Goal: Task Accomplishment & Management: Use online tool/utility

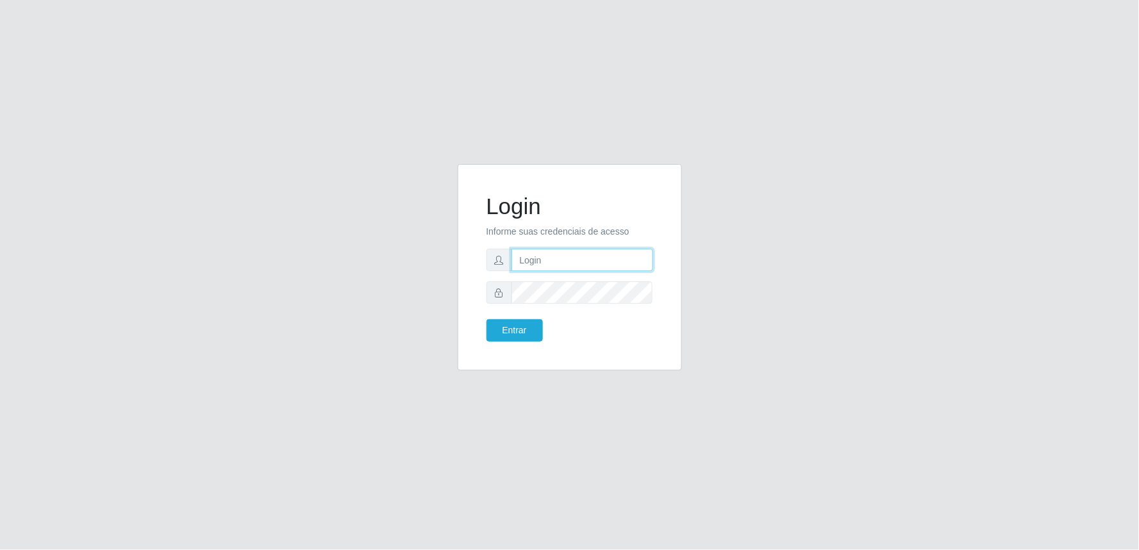
click at [535, 264] on input "text" at bounding box center [583, 260] width 142 height 22
type input "[EMAIL_ADDRESS][DOMAIN_NAME]"
click at [487, 319] on button "Entrar" at bounding box center [515, 330] width 56 height 22
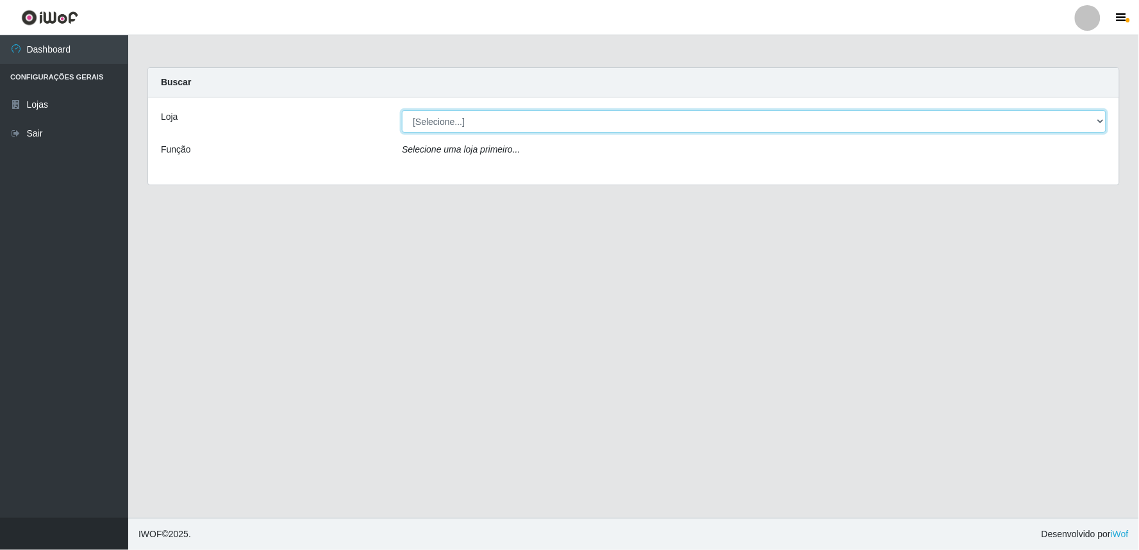
click at [1103, 118] on select "[Selecione...] Queiroz Atacadão - Ceará Mirim" at bounding box center [754, 121] width 705 height 22
select select "465"
click at [402, 110] on select "[Selecione...] Queiroz Atacadão - Ceará Mirim" at bounding box center [754, 121] width 705 height 22
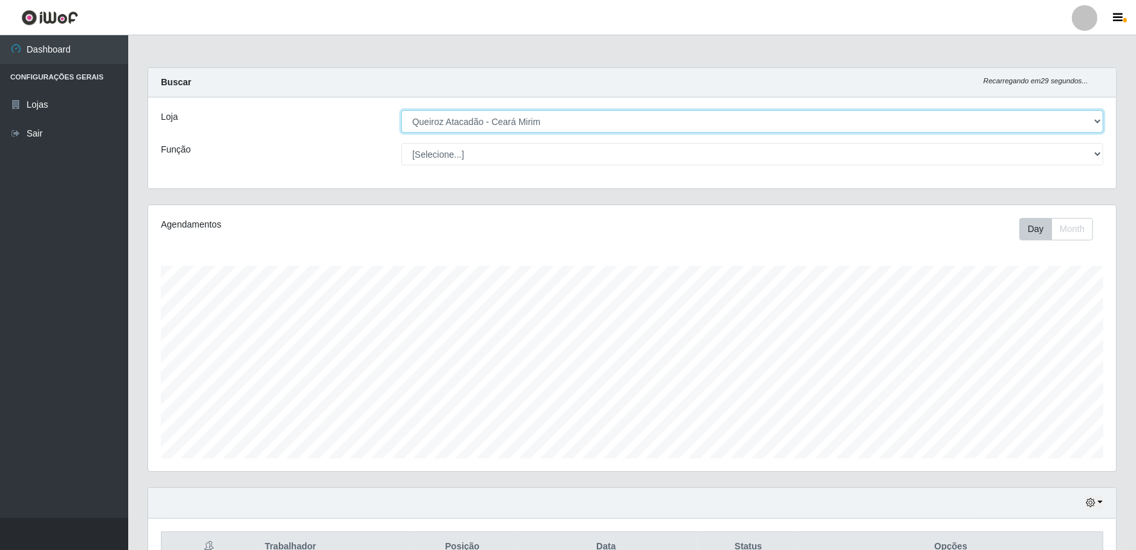
scroll to position [265, 968]
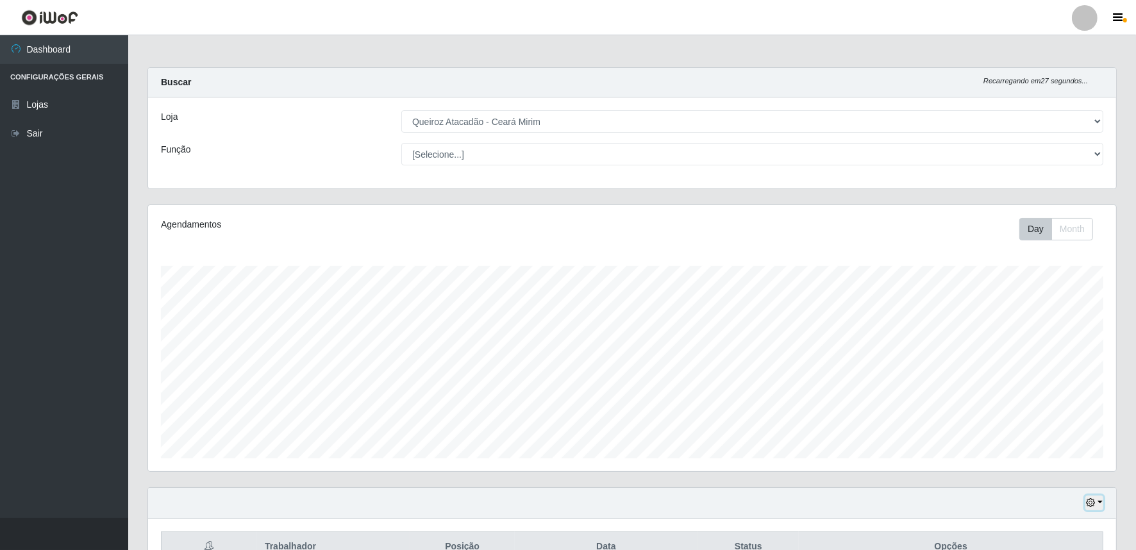
click at [1098, 504] on button "button" at bounding box center [1095, 503] width 18 height 15
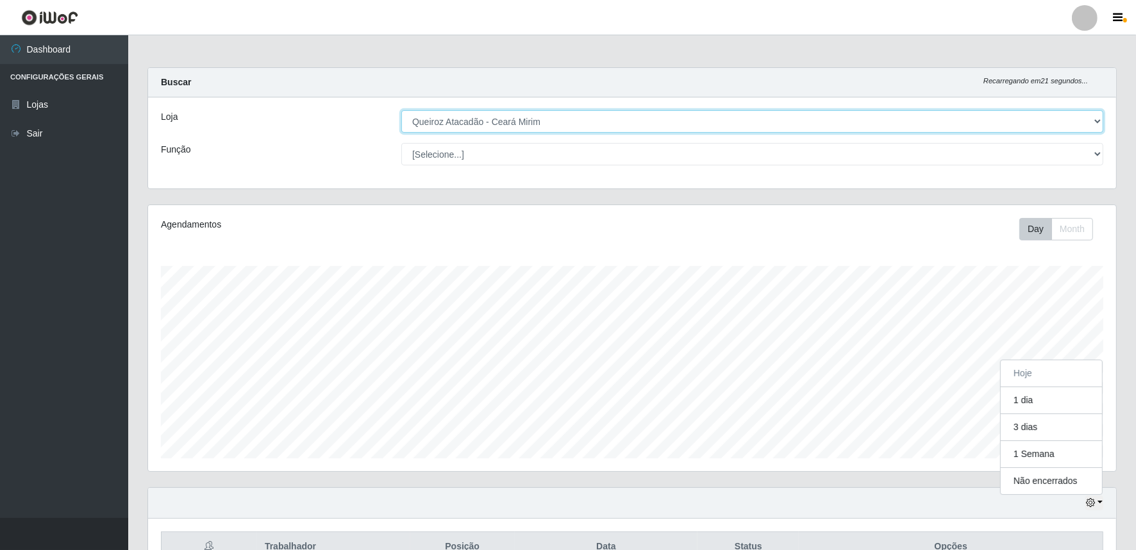
click at [1100, 117] on select "[Selecione...] Queiroz Atacadão - Ceará Mirim" at bounding box center [752, 121] width 702 height 22
click at [401, 110] on select "[Selecione...] Queiroz Atacadão - Ceará Mirim" at bounding box center [752, 121] width 702 height 22
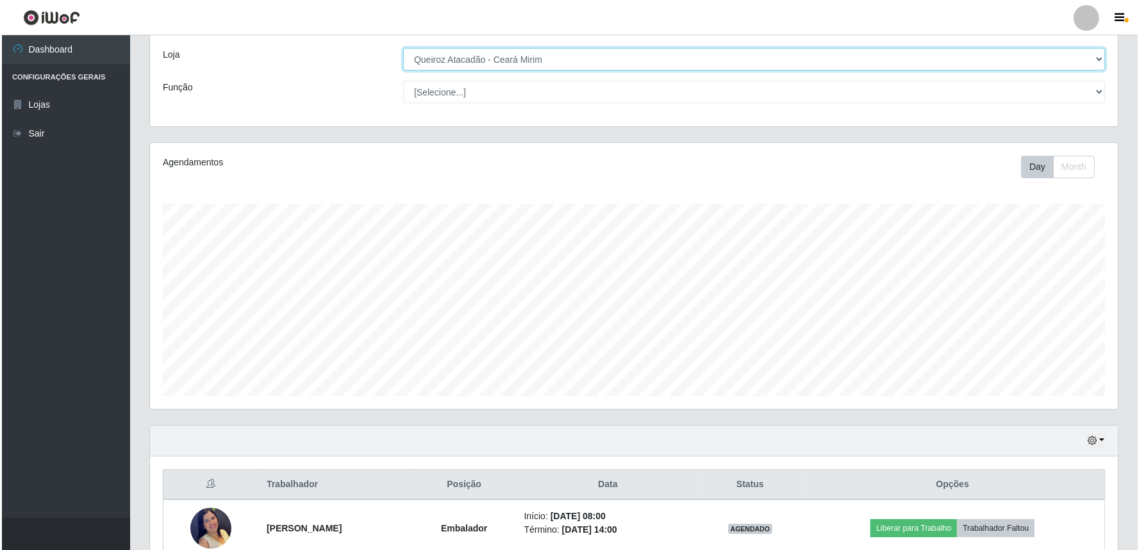
scroll to position [130, 0]
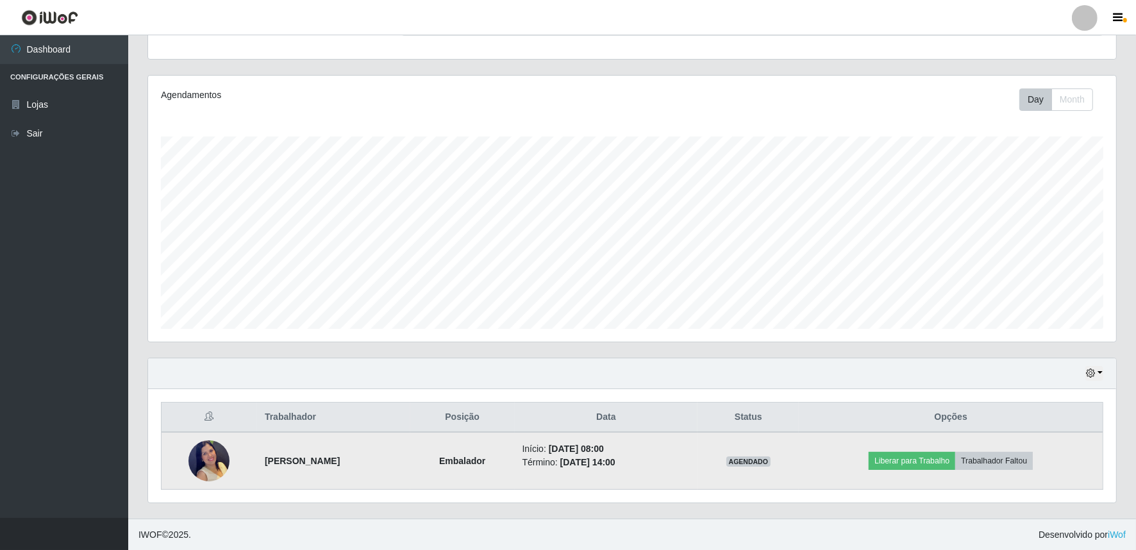
click at [204, 464] on img at bounding box center [209, 460] width 41 height 57
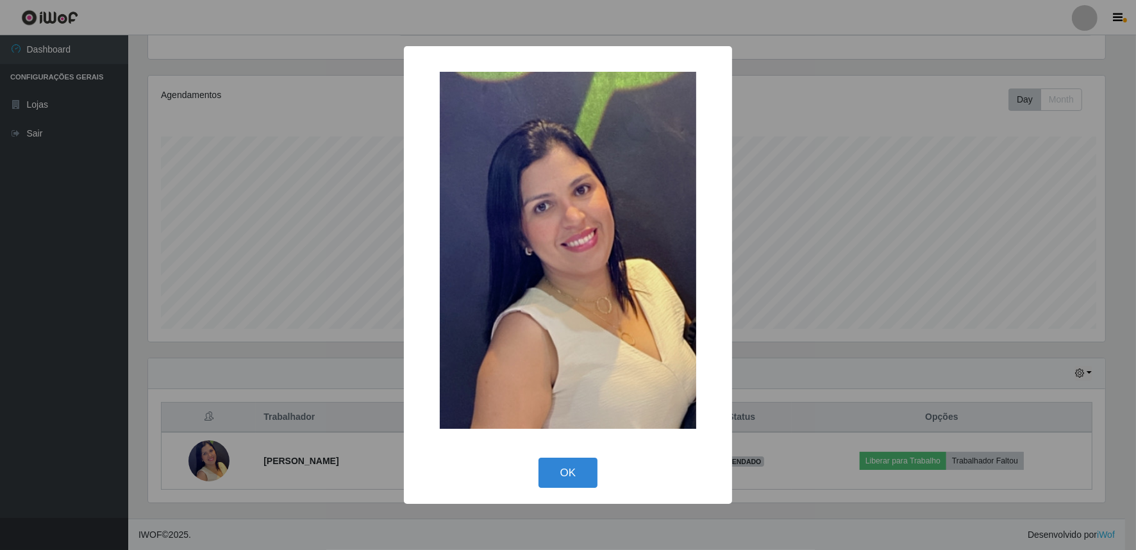
scroll to position [265, 960]
click at [576, 472] on button "OK" at bounding box center [570, 473] width 60 height 30
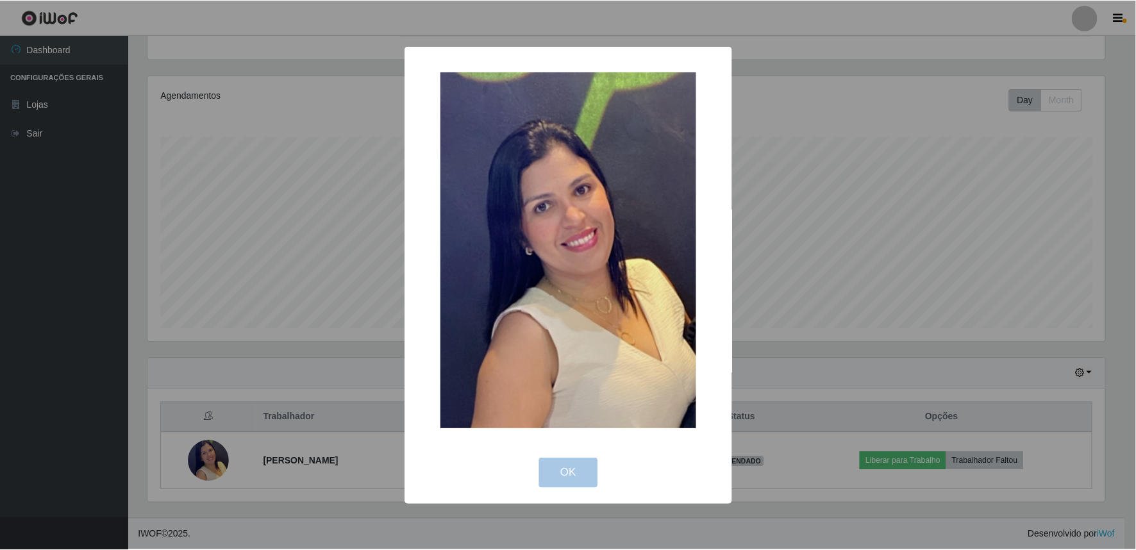
scroll to position [265, 968]
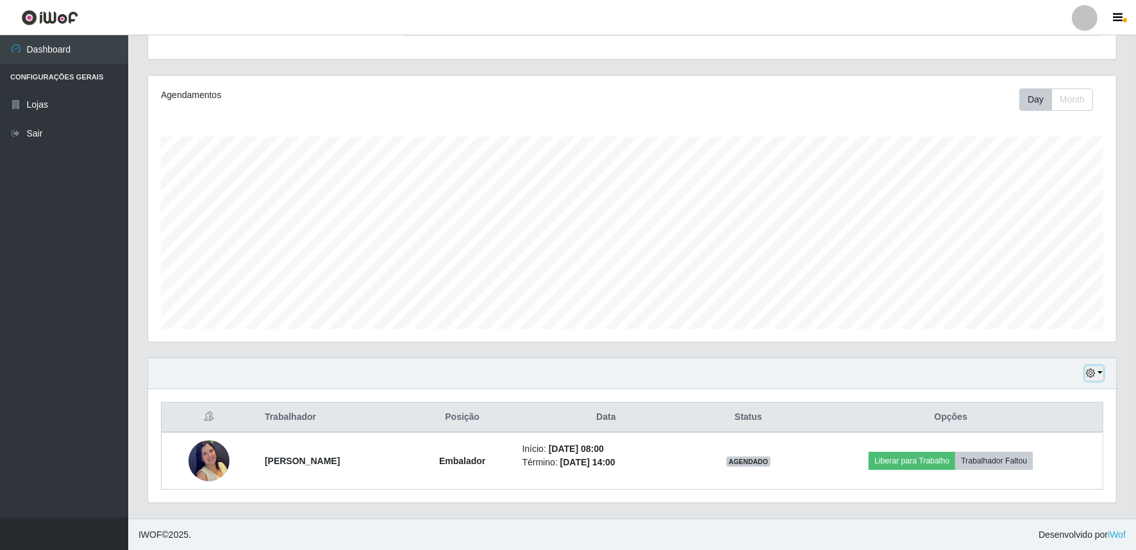
click at [1098, 372] on button "button" at bounding box center [1095, 373] width 18 height 15
click at [1053, 268] on button "1 dia" at bounding box center [1051, 271] width 101 height 27
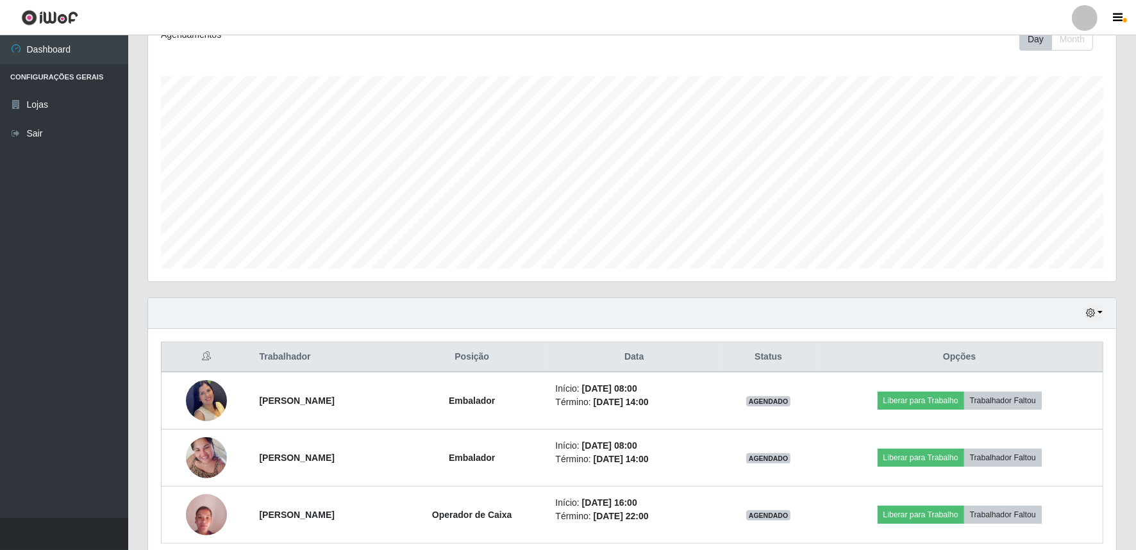
scroll to position [244, 0]
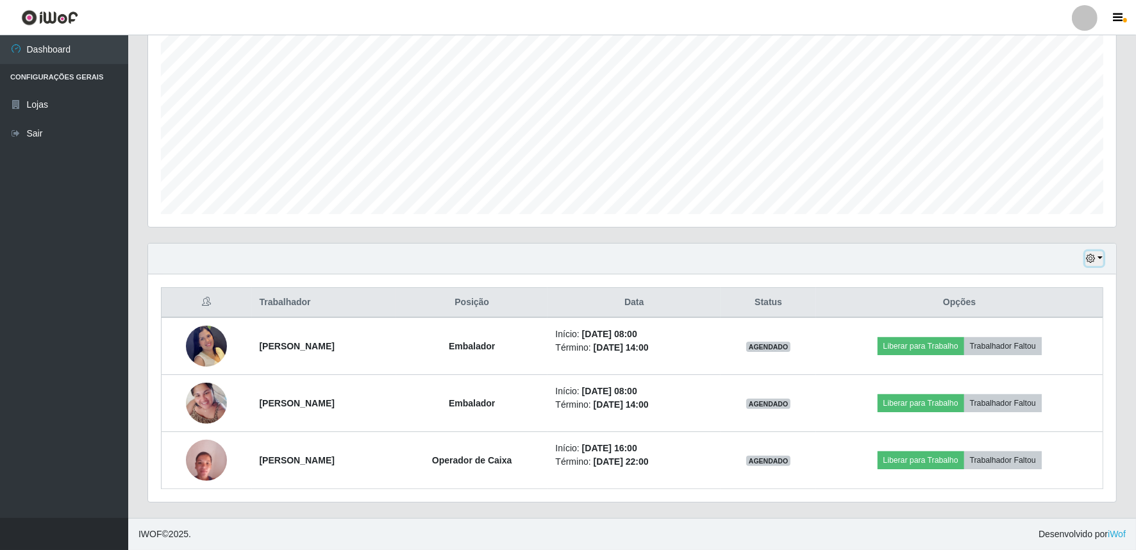
click at [1097, 259] on button "button" at bounding box center [1095, 258] width 18 height 15
click at [1050, 284] on button "Hoje" at bounding box center [1051, 281] width 101 height 27
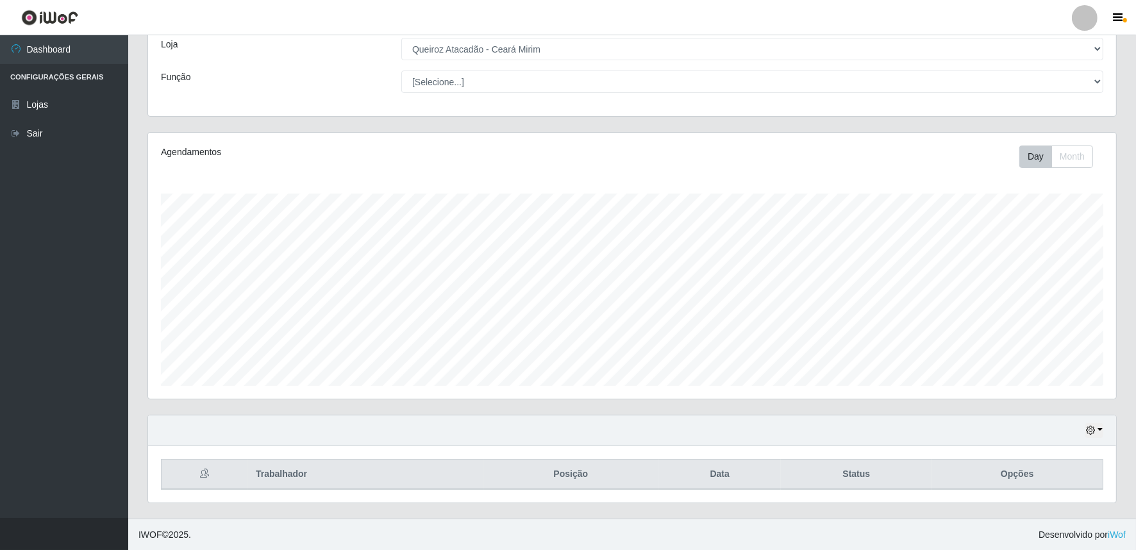
scroll to position [130, 0]
